Goal: Information Seeking & Learning: Check status

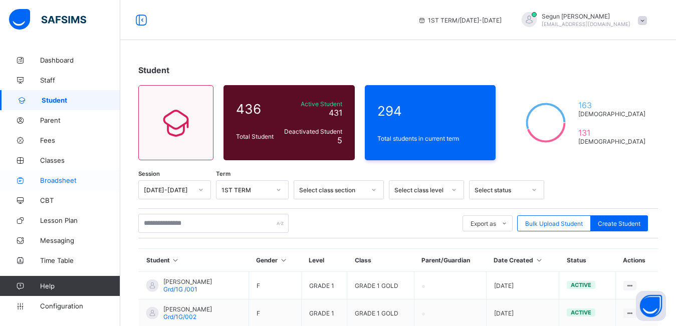
click at [63, 183] on span "Broadsheet" at bounding box center [80, 180] width 80 height 8
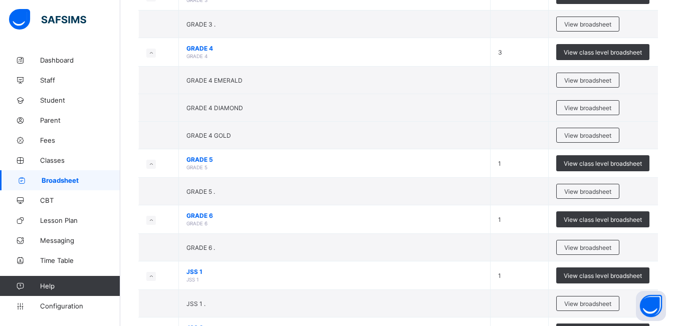
scroll to position [795, 0]
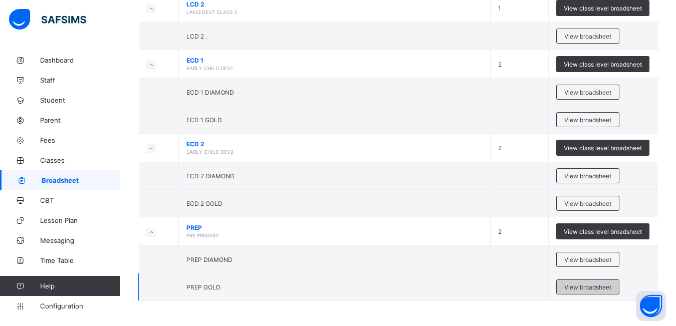
click at [580, 289] on span "View broadsheet" at bounding box center [587, 288] width 47 height 8
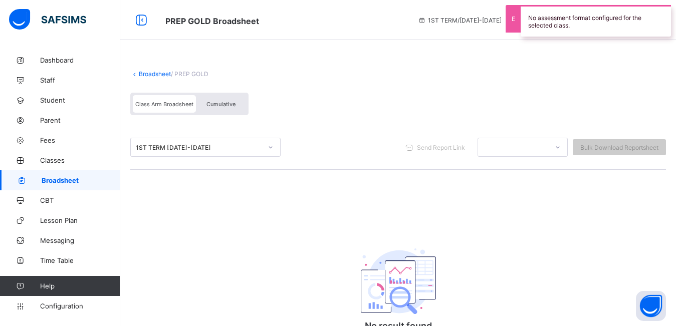
click at [219, 112] on div "Cumulative" at bounding box center [221, 104] width 50 height 18
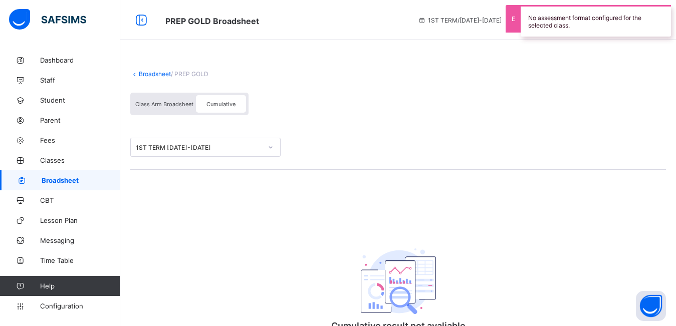
click at [219, 148] on div "1ST TERM 2024-2025" at bounding box center [199, 148] width 126 height 8
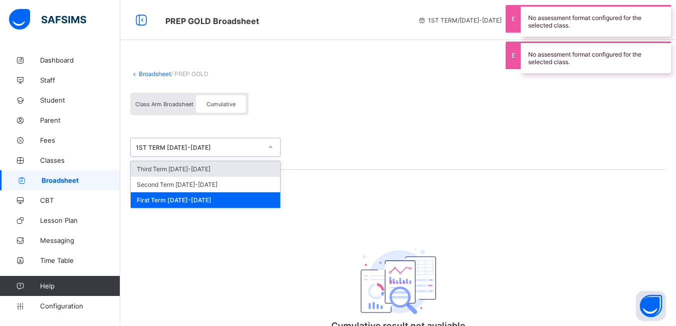
click at [213, 171] on div "Third Term 2024-2025" at bounding box center [205, 169] width 149 height 16
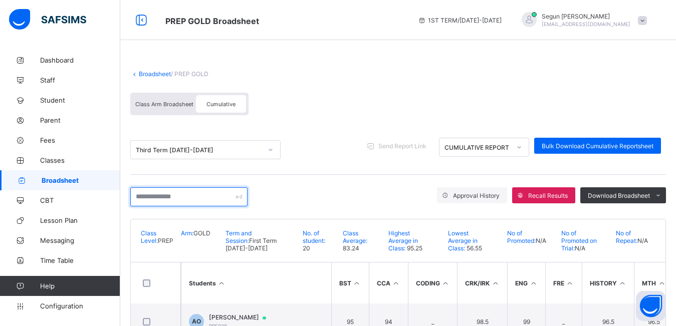
click at [191, 199] on input "text" at bounding box center [188, 196] width 117 height 19
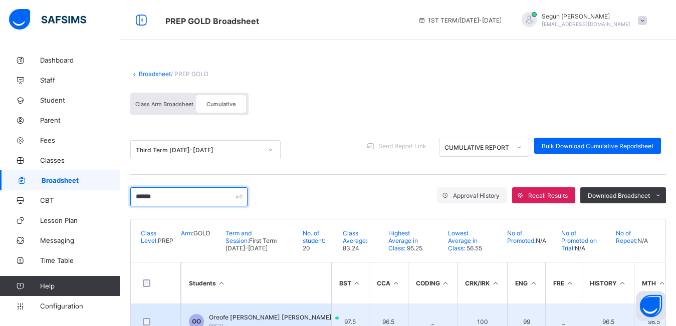
type input "******"
click at [243, 314] on span "Oreofe Onasanya Onasanya" at bounding box center [278, 318] width 139 height 8
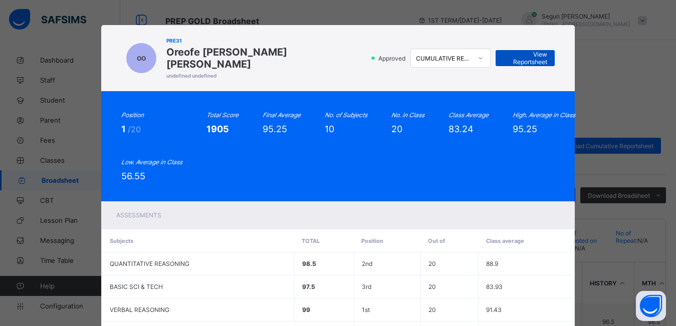
click at [509, 56] on span "View Reportsheet" at bounding box center [525, 58] width 44 height 15
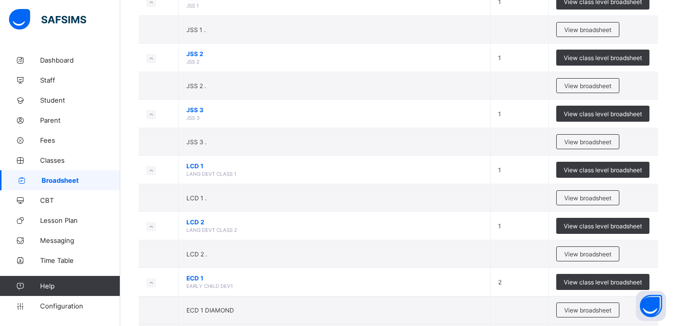
scroll to position [795, 0]
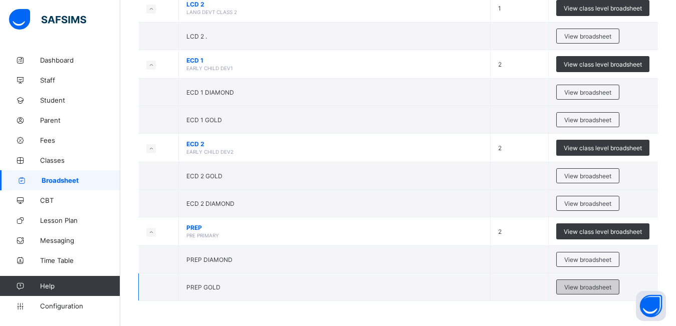
click at [577, 289] on span "View broadsheet" at bounding box center [587, 288] width 47 height 8
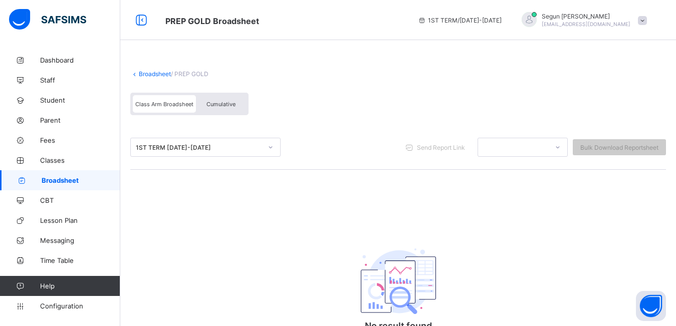
click at [214, 113] on div "Class Arm Broadsheet Cumulative" at bounding box center [189, 104] width 118 height 23
click at [215, 108] on div "Cumulative" at bounding box center [221, 104] width 50 height 18
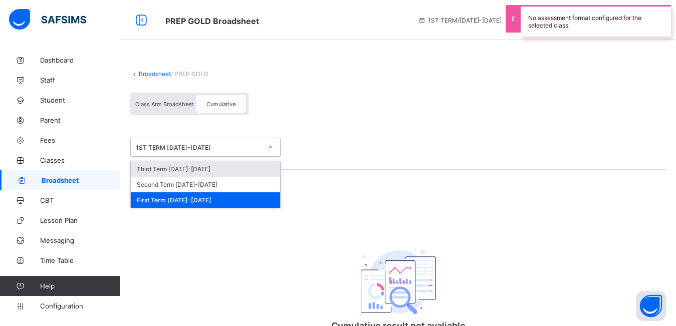
click at [208, 149] on div "1ST TERM 2024-2025" at bounding box center [199, 148] width 126 height 8
click at [193, 170] on div "Third Term 2024-2025" at bounding box center [205, 169] width 149 height 16
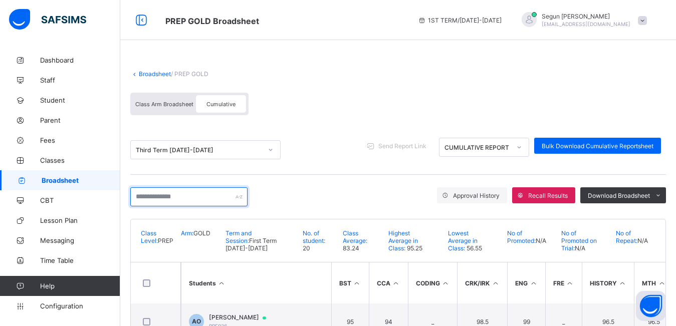
click at [190, 195] on input "text" at bounding box center [188, 196] width 117 height 19
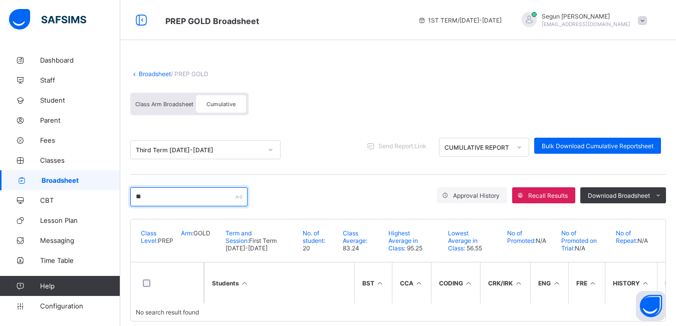
type input "*"
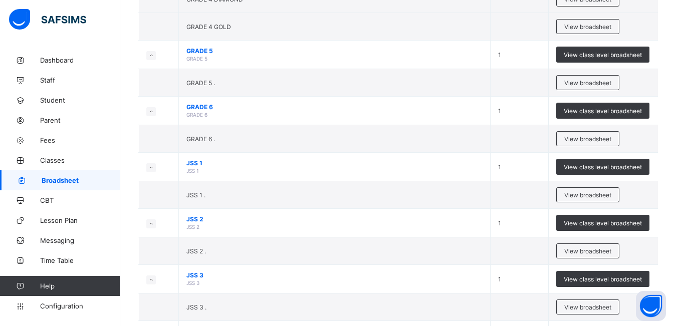
scroll to position [795, 0]
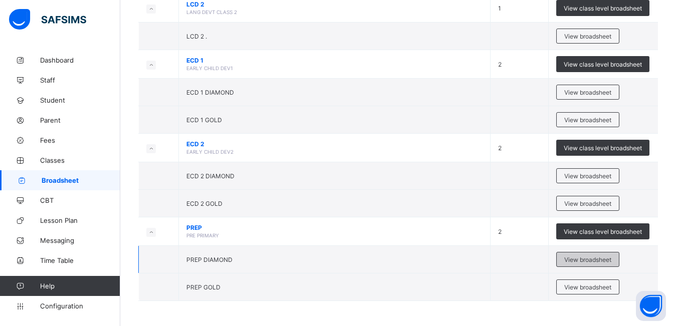
click at [575, 261] on span "View broadsheet" at bounding box center [587, 260] width 47 height 8
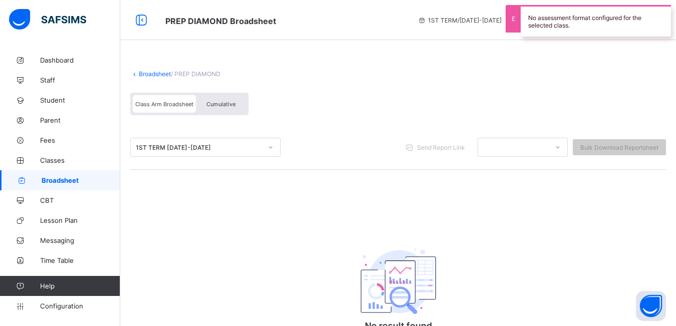
click at [219, 103] on span "Cumulative" at bounding box center [221, 104] width 29 height 7
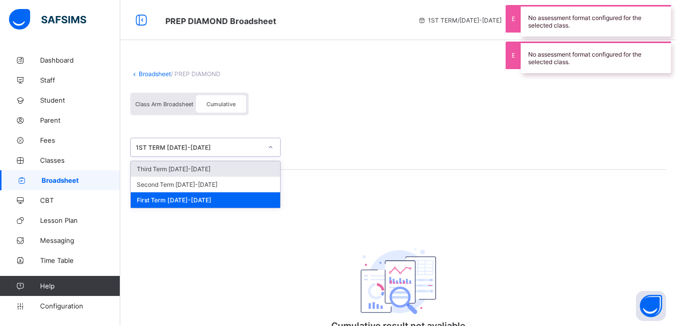
click at [218, 149] on div "1ST TERM 2024-2025" at bounding box center [199, 148] width 126 height 8
click at [202, 166] on div "Third Term 2024-2025" at bounding box center [205, 169] width 149 height 16
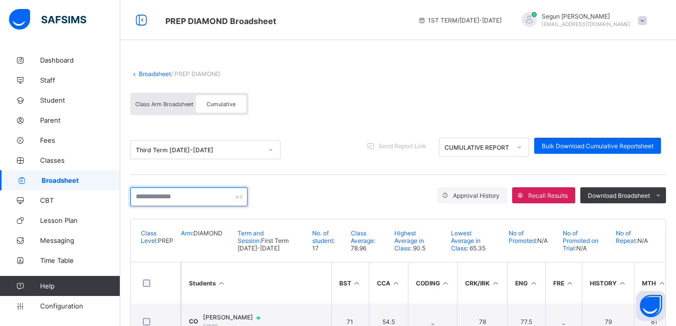
click at [162, 197] on input "text" at bounding box center [188, 196] width 117 height 19
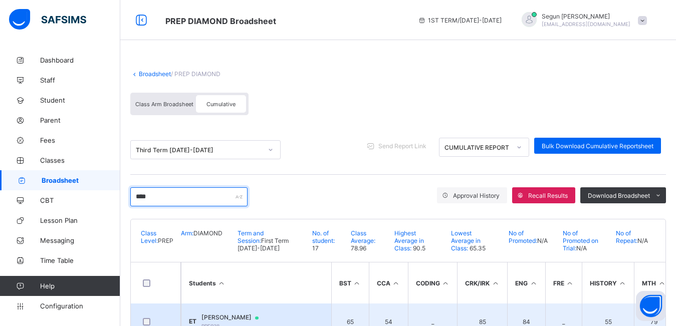
type input "****"
click at [206, 313] on td "ET Eniola Toheeb PRE038" at bounding box center [256, 322] width 150 height 36
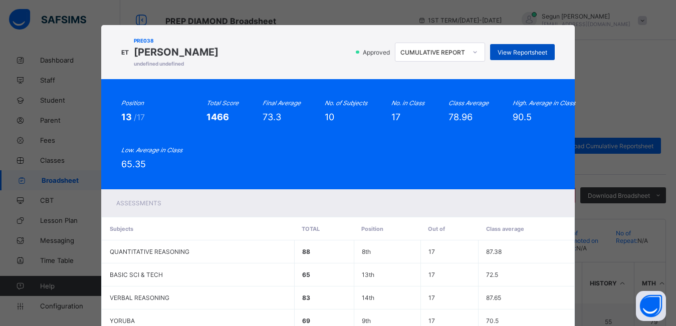
click at [503, 55] on span "View Reportsheet" at bounding box center [523, 53] width 50 height 8
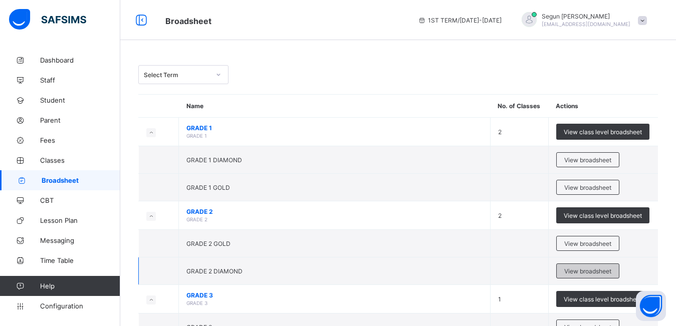
click at [590, 274] on span "View broadsheet" at bounding box center [587, 272] width 47 height 8
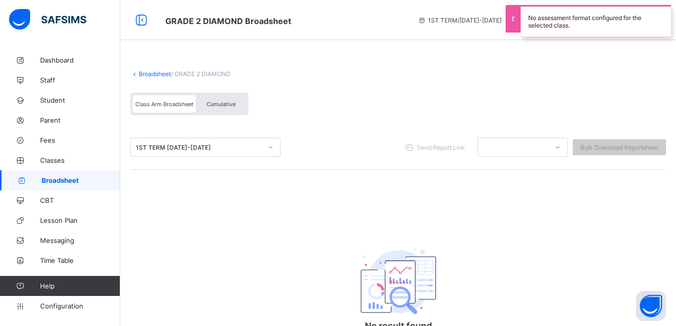
click at [213, 103] on span "Cumulative" at bounding box center [221, 104] width 29 height 7
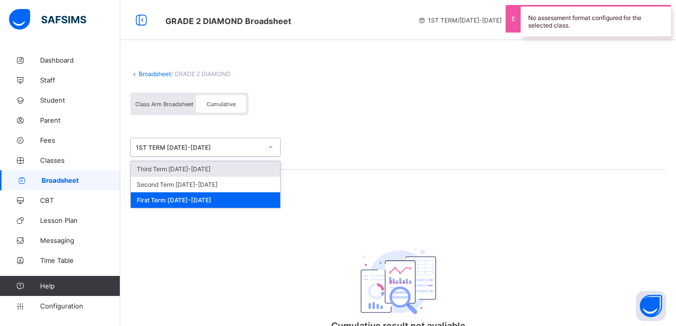
click at [199, 142] on div "1ST TERM 2024-2025" at bounding box center [196, 147] width 130 height 14
click at [199, 168] on div "Third Term 2024-2025" at bounding box center [205, 169] width 149 height 16
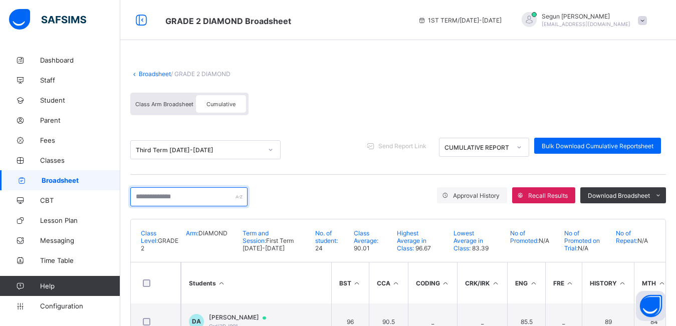
click at [181, 198] on input "text" at bounding box center [188, 196] width 117 height 19
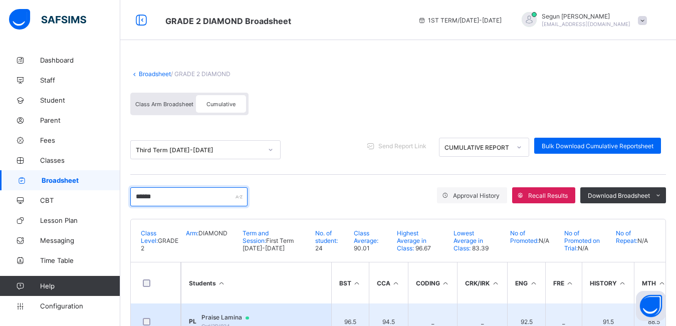
type input "******"
click at [224, 314] on span "Praise Lamina" at bounding box center [229, 318] width 57 height 8
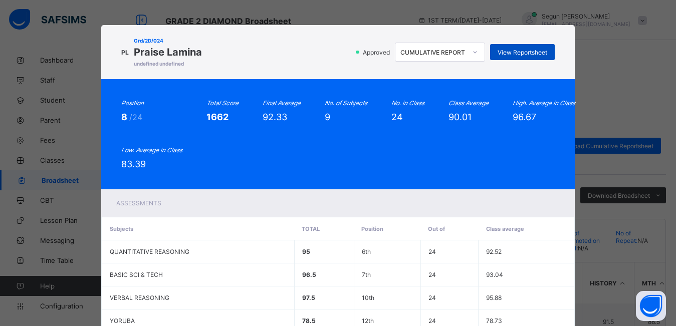
click at [509, 54] on span "View Reportsheet" at bounding box center [523, 53] width 50 height 8
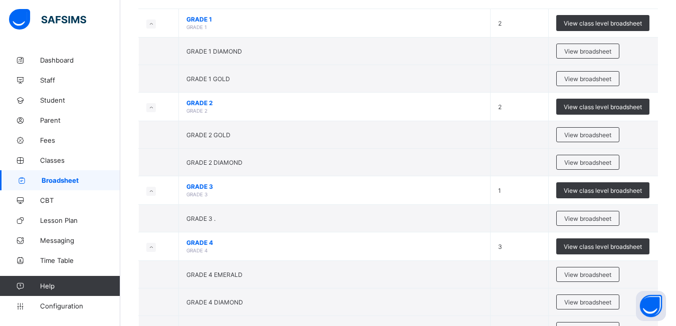
scroll to position [136, 0]
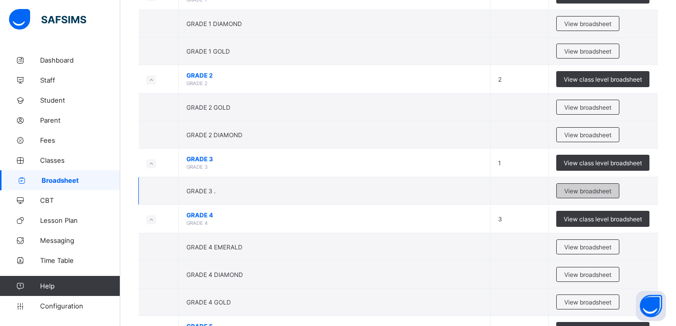
click at [570, 191] on span "View broadsheet" at bounding box center [587, 191] width 47 height 8
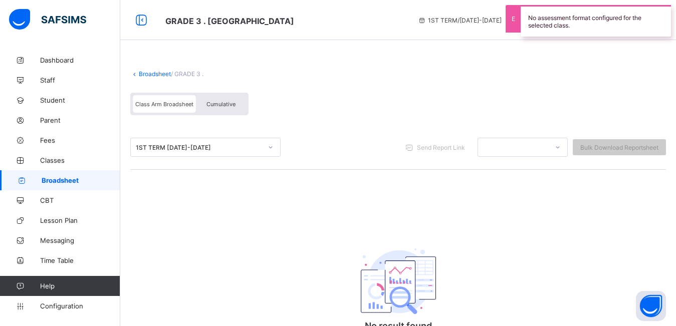
click at [221, 109] on div "Cumulative" at bounding box center [221, 104] width 50 height 18
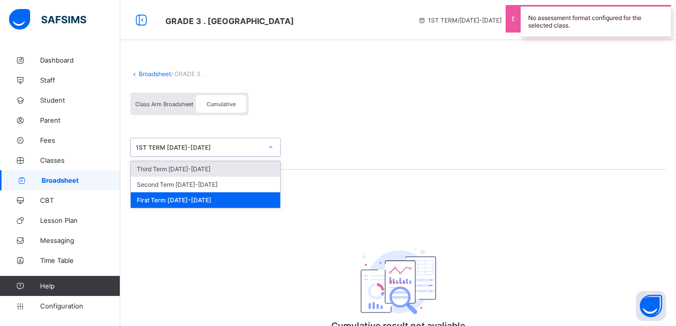
drag, startPoint x: 212, startPoint y: 146, endPoint x: 202, endPoint y: 167, distance: 23.1
click at [202, 157] on div "option Third Term 2024-2025 focused, 1 of 3. 3 results available. Use Up and Do…" at bounding box center [205, 147] width 150 height 19
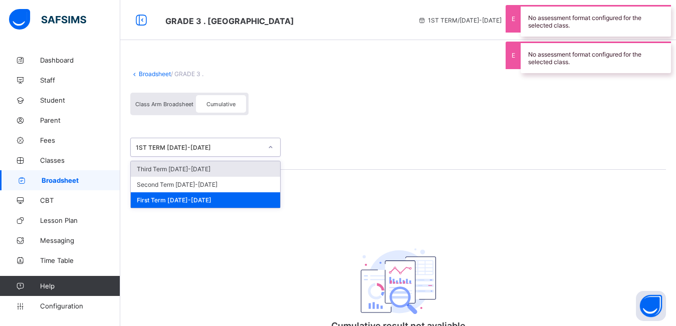
click at [202, 167] on div "Third Term 2024-2025" at bounding box center [205, 169] width 149 height 16
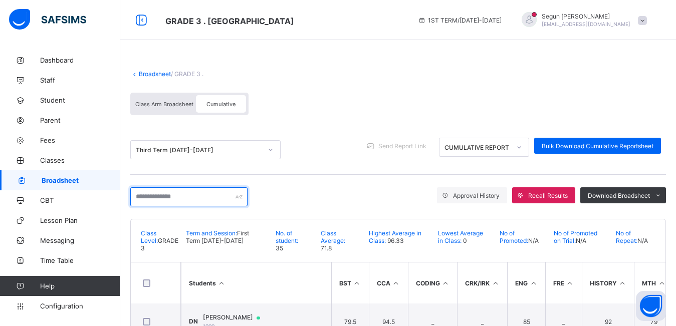
click at [183, 195] on input "text" at bounding box center [188, 196] width 117 height 19
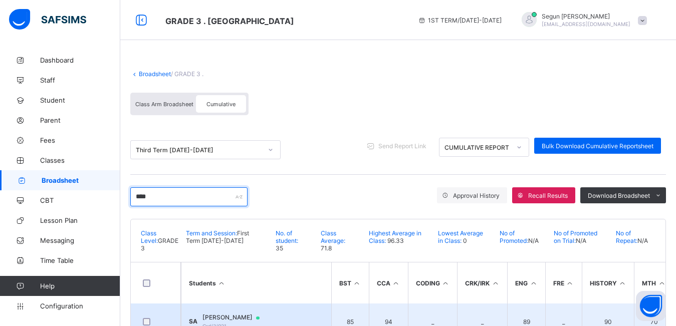
type input "****"
click at [229, 318] on span "Somto Agbo" at bounding box center [235, 318] width 67 height 8
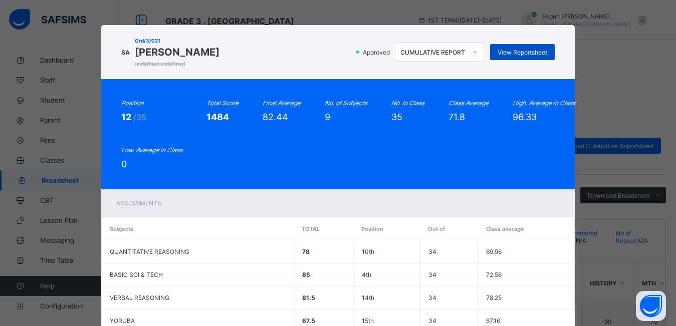
click at [512, 51] on span "View Reportsheet" at bounding box center [523, 53] width 50 height 8
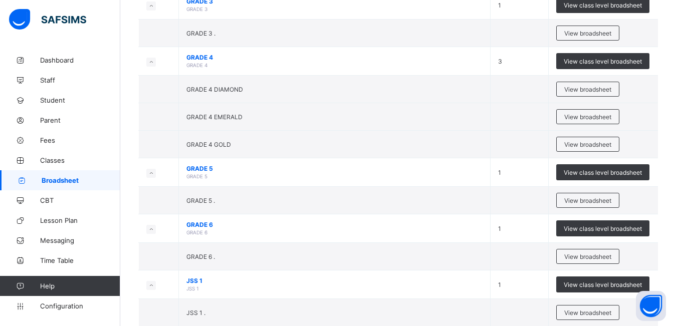
scroll to position [305, 0]
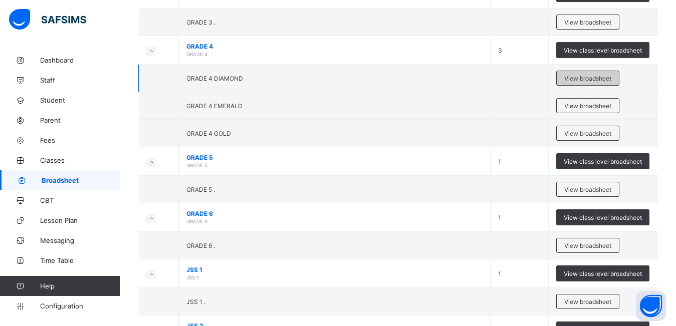
click at [575, 80] on span "View broadsheet" at bounding box center [587, 79] width 47 height 8
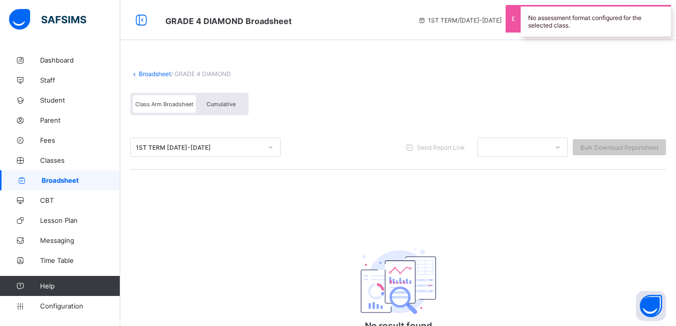
click at [224, 103] on span "Cumulative" at bounding box center [221, 104] width 29 height 7
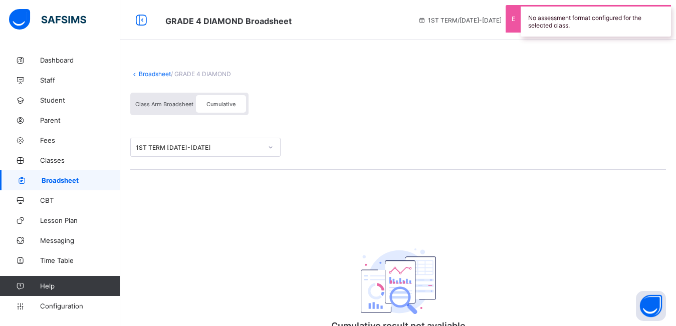
click at [221, 145] on div "1ST TERM 2024-2025" at bounding box center [199, 148] width 126 height 8
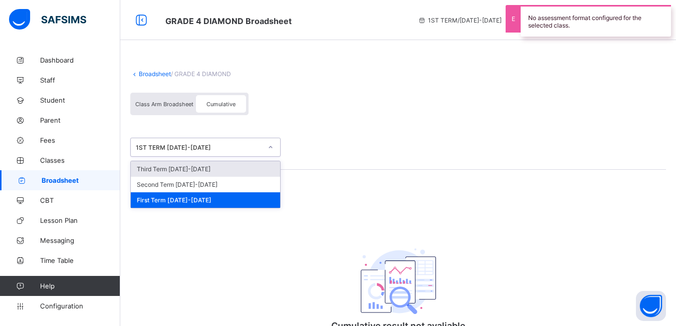
click at [215, 167] on div "Third Term 2024-2025" at bounding box center [205, 169] width 149 height 16
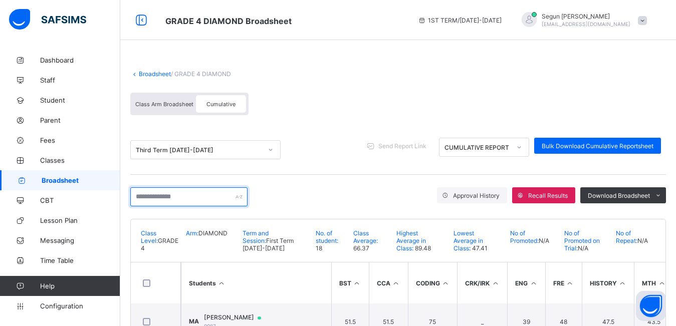
click at [182, 197] on input "text" at bounding box center [188, 196] width 117 height 19
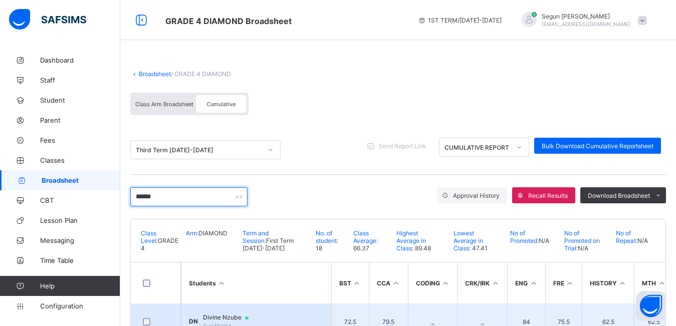
type input "******"
click at [228, 309] on td "DN Divine Nzube Grd/4D/014" at bounding box center [256, 322] width 150 height 36
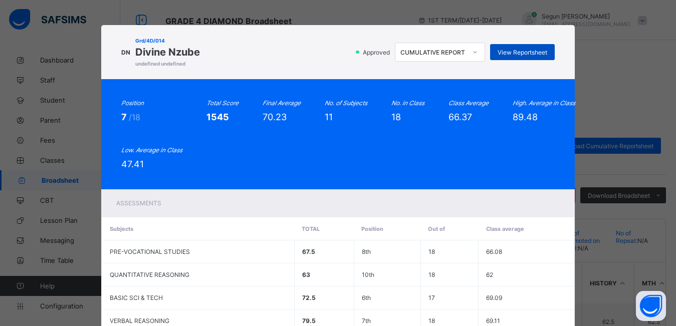
click at [517, 53] on span "View Reportsheet" at bounding box center [523, 53] width 50 height 8
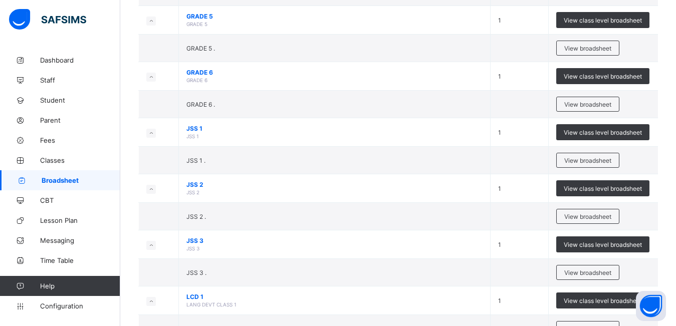
scroll to position [458, 0]
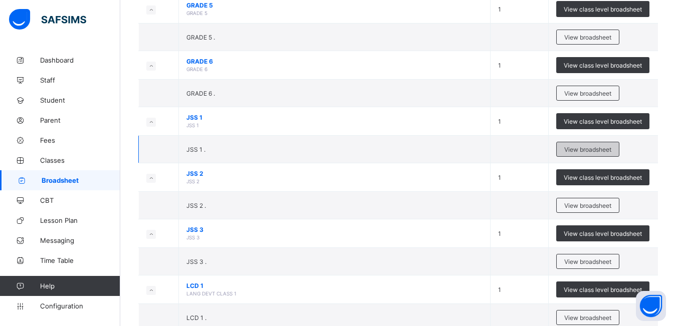
click at [577, 148] on span "View broadsheet" at bounding box center [587, 150] width 47 height 8
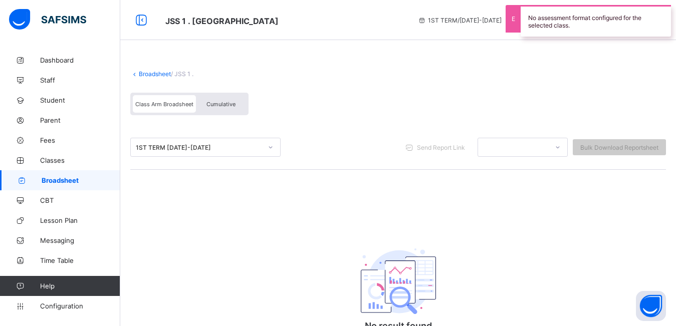
click at [211, 109] on div "Cumulative" at bounding box center [221, 104] width 50 height 18
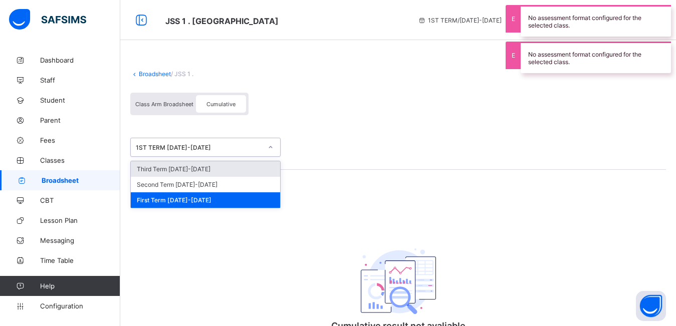
drag, startPoint x: 202, startPoint y: 145, endPoint x: 200, endPoint y: 167, distance: 21.6
click at [200, 157] on div "option Third Term 2024-2025 focused, 1 of 3. 3 results available. Use Up and Do…" at bounding box center [205, 147] width 150 height 19
click at [200, 167] on div "Third Term 2024-2025" at bounding box center [205, 169] width 149 height 16
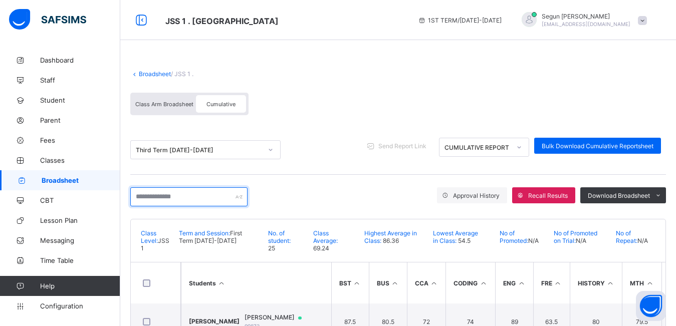
click at [158, 200] on input "text" at bounding box center [188, 196] width 117 height 19
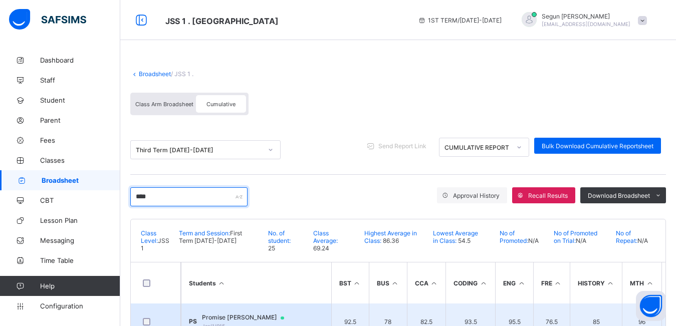
type input "****"
click at [242, 315] on span "Promise Uwem sam" at bounding box center [248, 318] width 92 height 8
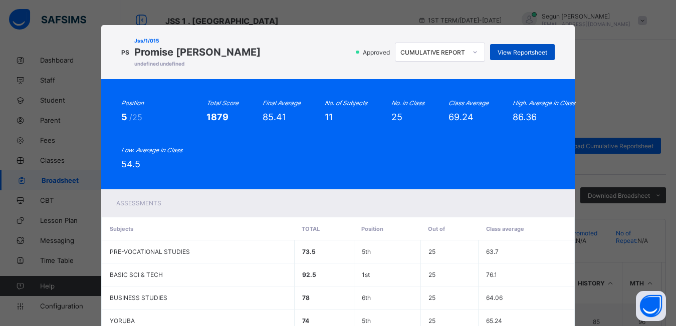
click at [532, 49] on span "View Reportsheet" at bounding box center [523, 53] width 50 height 8
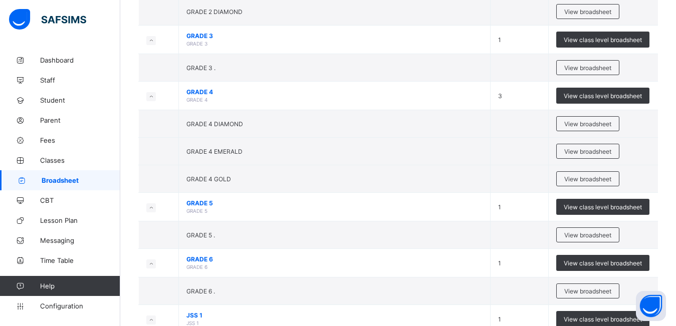
scroll to position [795, 0]
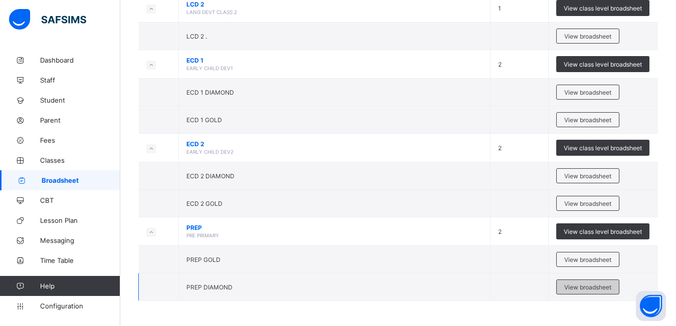
click at [579, 287] on span "View broadsheet" at bounding box center [587, 288] width 47 height 8
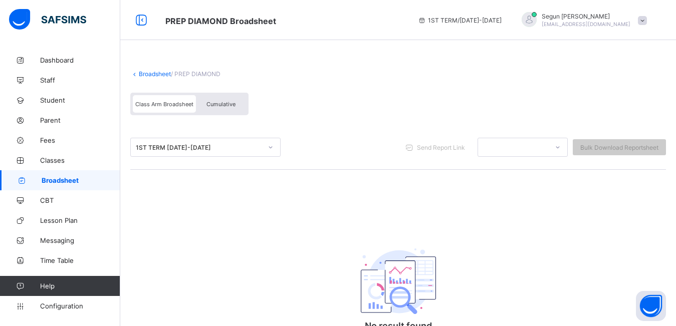
click at [219, 106] on span "Cumulative" at bounding box center [221, 104] width 29 height 7
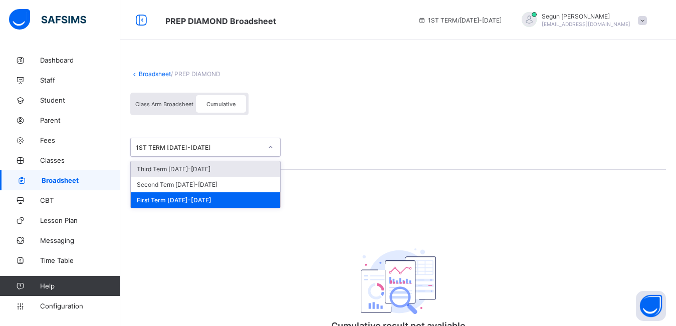
drag, startPoint x: 220, startPoint y: 148, endPoint x: 217, endPoint y: 169, distance: 21.8
click at [217, 157] on div "option Third Term 2024-2025 focused, 1 of 3. 3 results available. Use Up and Do…" at bounding box center [205, 147] width 150 height 19
click at [217, 169] on div "Third Term 2024-2025" at bounding box center [205, 169] width 149 height 16
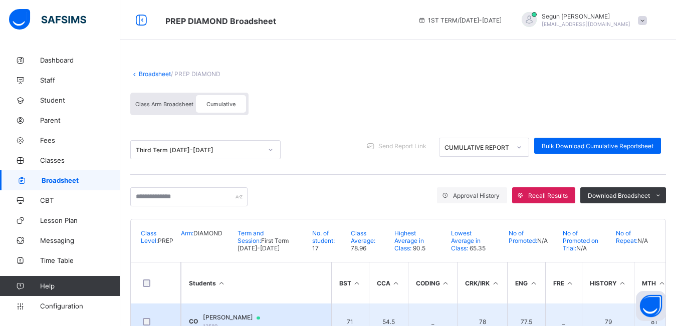
click at [234, 317] on span "Chioma Onyenemezu" at bounding box center [236, 318] width 67 height 8
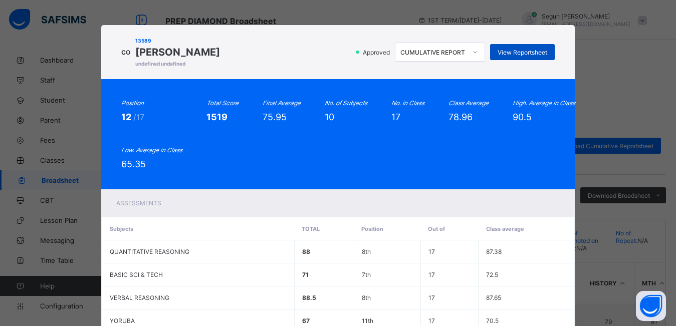
click at [520, 58] on div "View Reportsheet" at bounding box center [522, 52] width 65 height 16
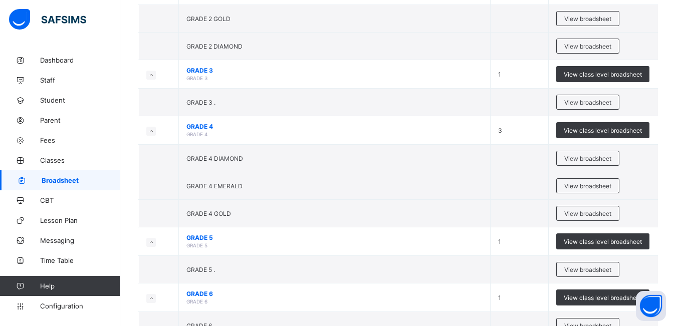
scroll to position [229, 0]
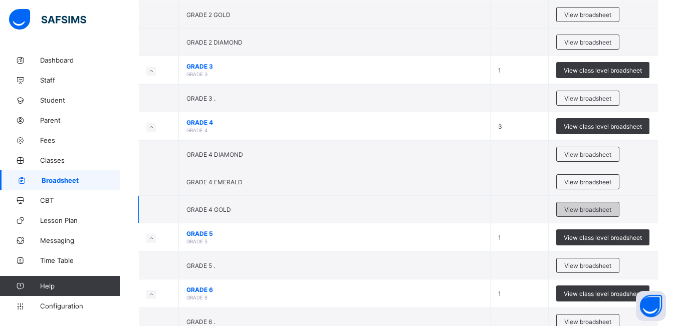
click at [586, 213] on span "View broadsheet" at bounding box center [587, 210] width 47 height 8
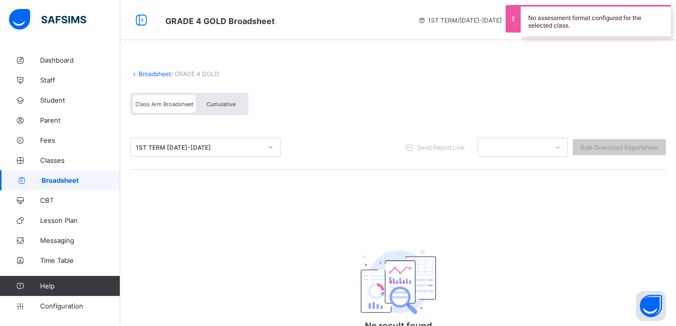
click at [216, 98] on div "Cumulative" at bounding box center [221, 104] width 50 height 18
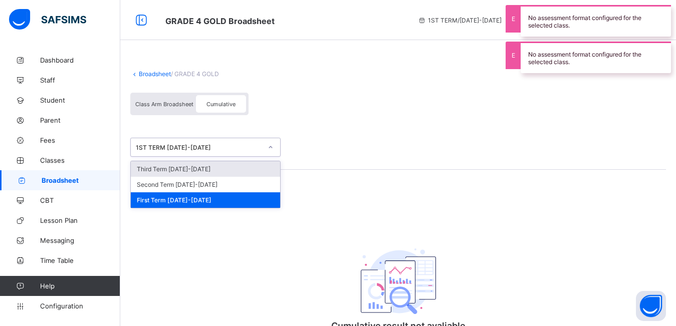
drag, startPoint x: 211, startPoint y: 149, endPoint x: 209, endPoint y: 164, distance: 15.7
click at [209, 157] on div "option Third Term 2024-2025 focused, 1 of 3. 3 results available. Use Up and Do…" at bounding box center [205, 147] width 150 height 19
click at [209, 164] on div "Third Term 2024-2025" at bounding box center [205, 169] width 149 height 16
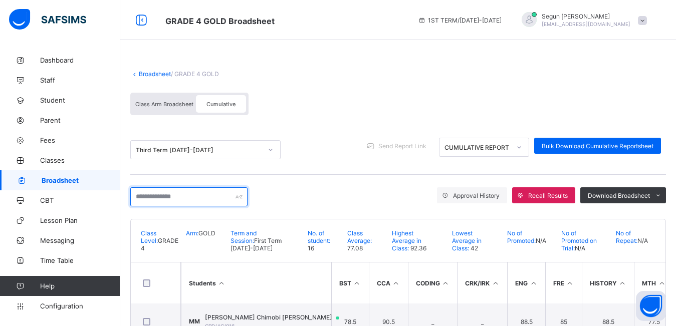
click at [172, 196] on input "text" at bounding box center [188, 196] width 117 height 19
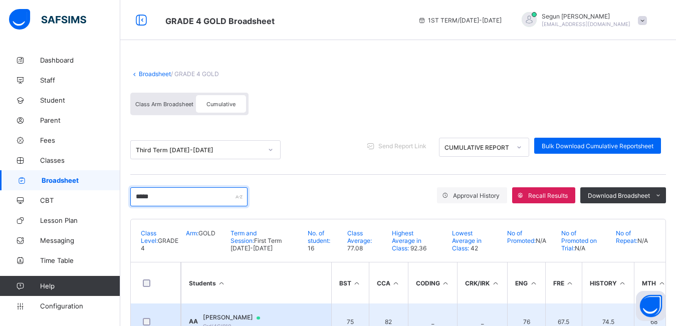
type input "*****"
click at [258, 317] on span "Aishat Abdulkareem" at bounding box center [236, 318] width 67 height 8
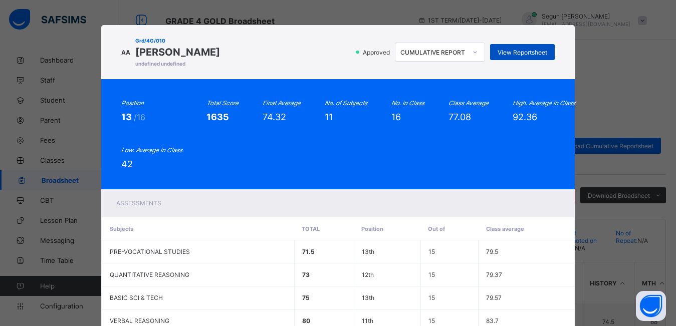
click at [525, 57] on div "View Reportsheet" at bounding box center [522, 52] width 65 height 16
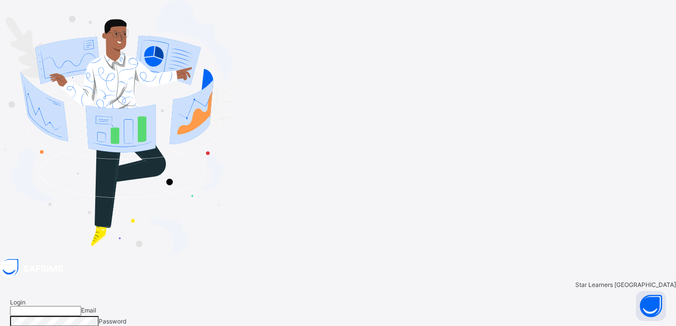
type input "**********"
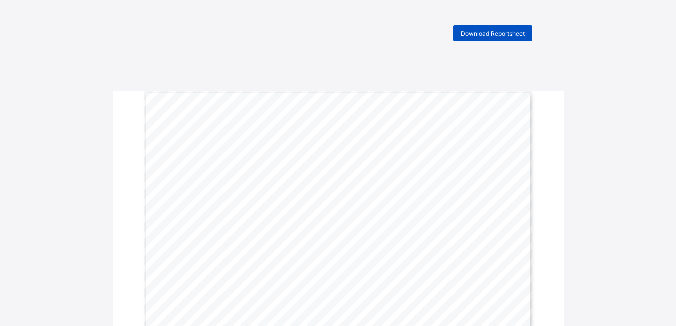
click at [470, 35] on span "Download Reportsheet" at bounding box center [493, 34] width 64 height 8
click at [500, 37] on span "Download Reportsheet" at bounding box center [493, 34] width 64 height 8
click at [492, 36] on span "Download Reportsheet" at bounding box center [493, 34] width 64 height 8
